Goal: Find specific page/section: Find specific page/section

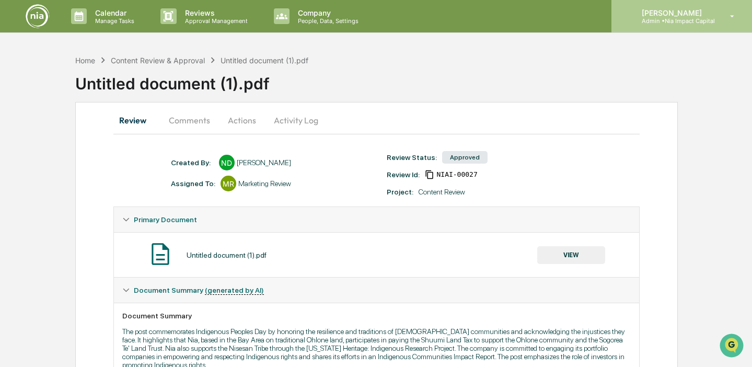
click at [652, 23] on p "Admin • Nia Impact Capital" at bounding box center [674, 20] width 82 height 7
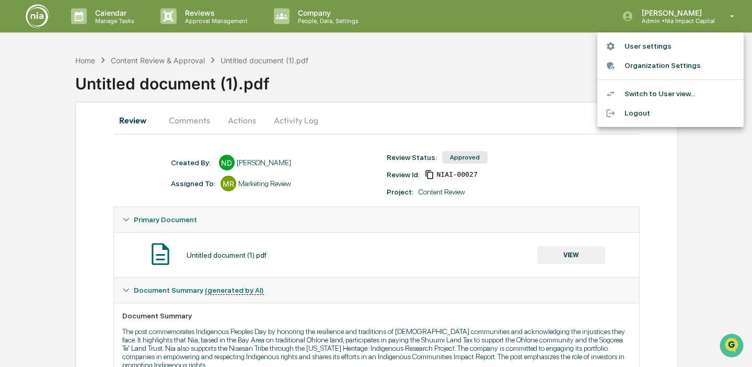
click at [115, 21] on div at bounding box center [376, 183] width 752 height 367
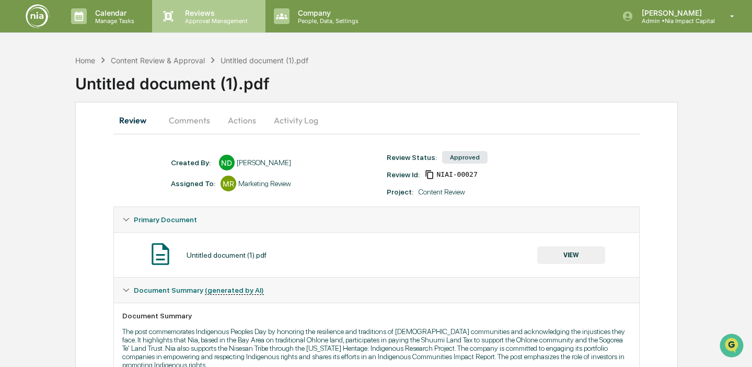
click at [210, 16] on p "Reviews" at bounding box center [215, 12] width 76 height 9
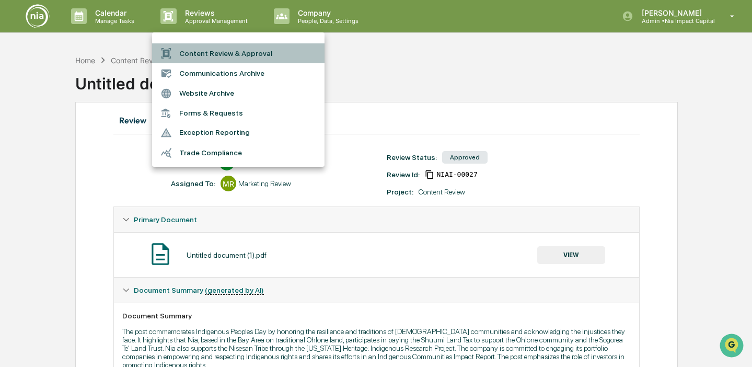
click at [236, 52] on li "Content Review & Approval" at bounding box center [238, 53] width 172 height 20
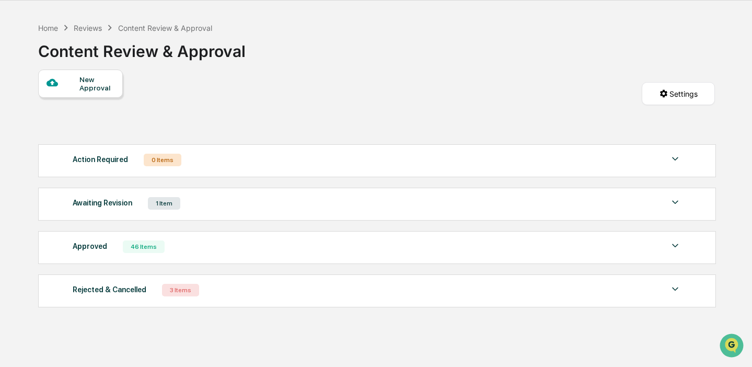
scroll to position [50, 0]
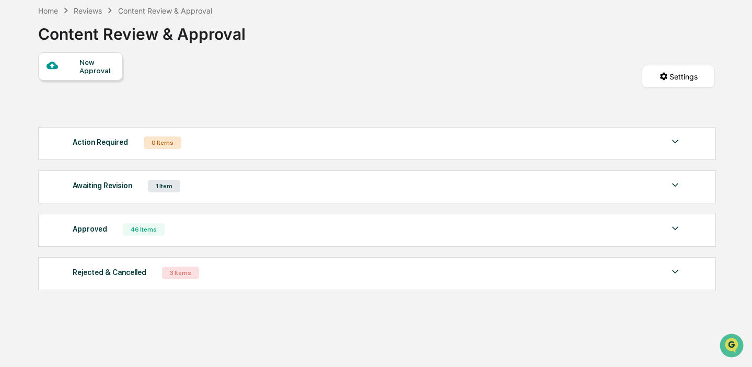
click at [169, 188] on div "1 Item" at bounding box center [164, 186] width 32 height 13
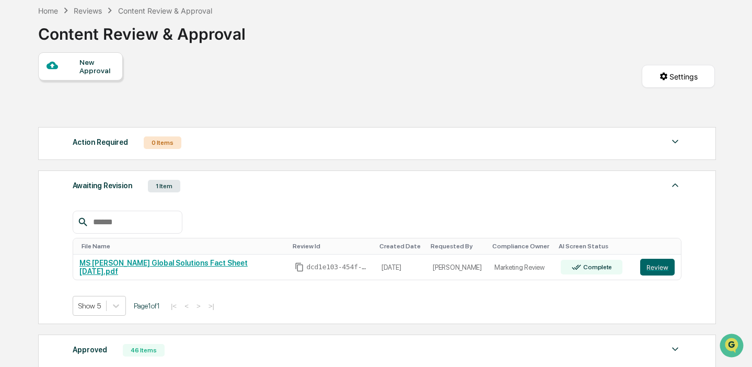
click at [168, 187] on div "1 Item" at bounding box center [164, 186] width 32 height 13
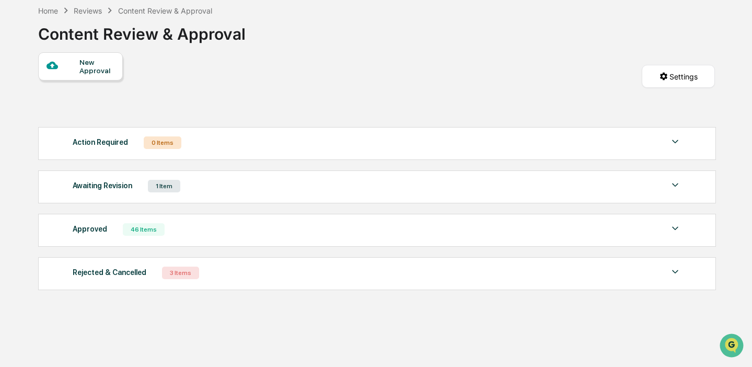
click at [181, 274] on div "3 Items" at bounding box center [180, 272] width 37 height 13
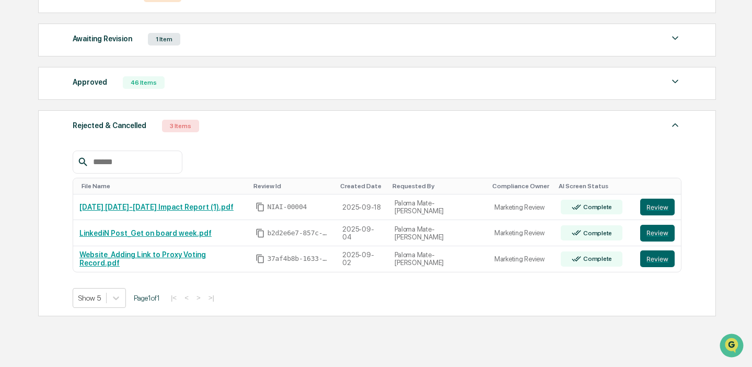
scroll to position [0, 0]
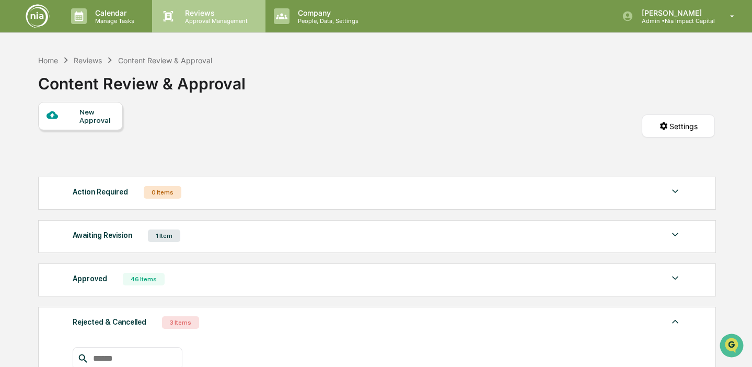
click at [203, 15] on p "Reviews" at bounding box center [215, 12] width 76 height 9
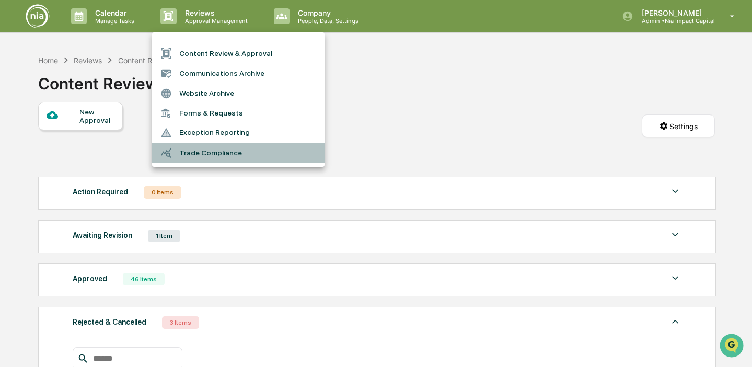
click at [212, 156] on li "Trade Compliance" at bounding box center [238, 153] width 172 height 20
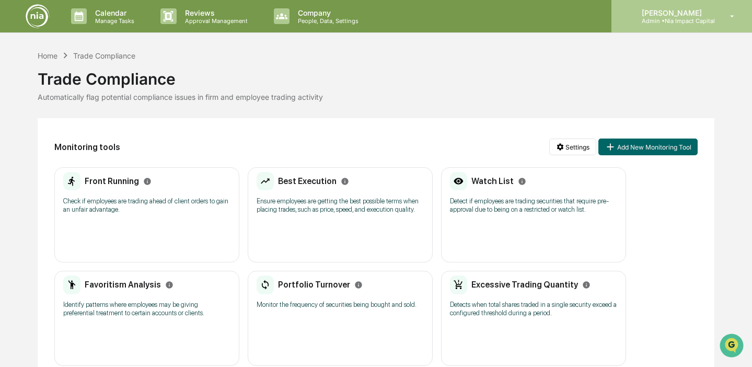
click at [683, 11] on p "[PERSON_NAME]" at bounding box center [674, 12] width 82 height 9
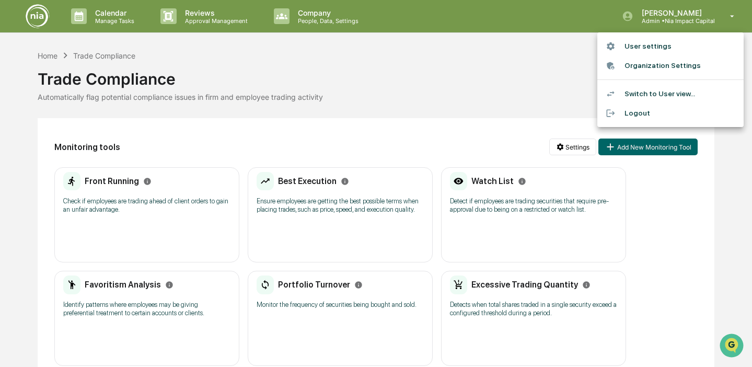
click at [105, 13] on div at bounding box center [376, 183] width 752 height 367
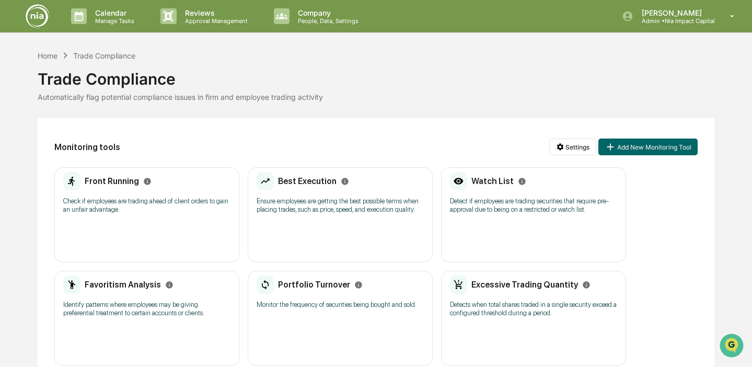
click at [105, 13] on p "Calendar" at bounding box center [113, 12] width 53 height 9
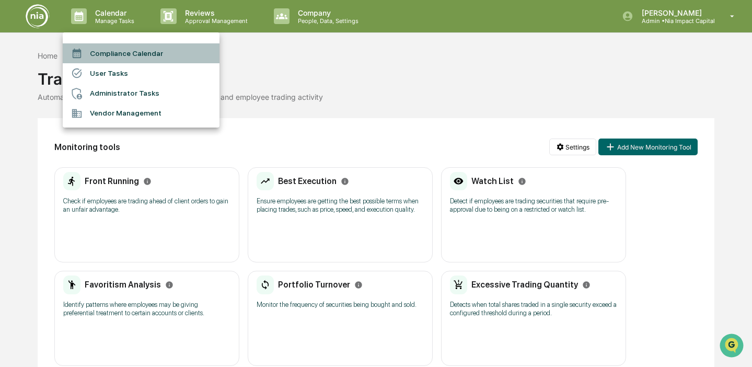
click at [110, 50] on li "Compliance Calendar" at bounding box center [141, 53] width 157 height 20
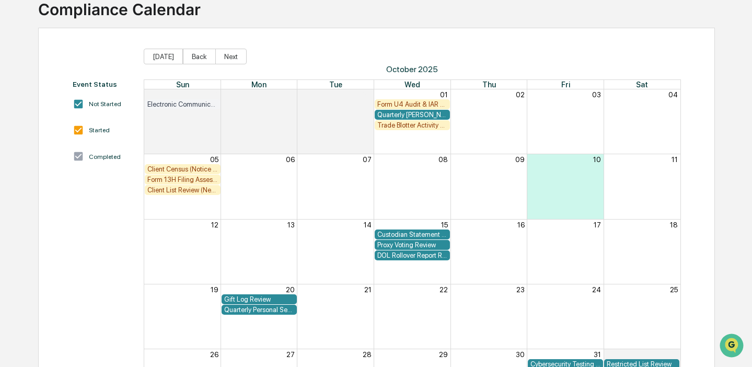
scroll to position [75, 0]
